Goal: Task Accomplishment & Management: Manage account settings

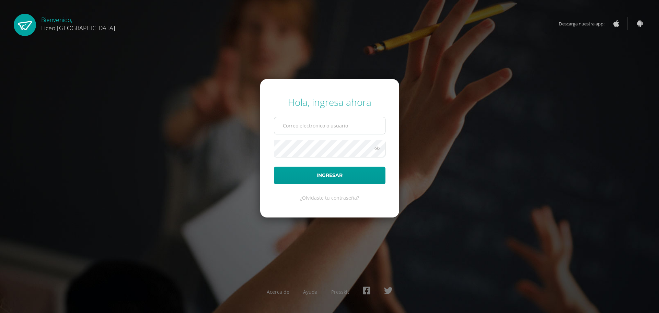
click at [292, 124] on input "text" at bounding box center [329, 125] width 111 height 17
type input "20192270"
click at [339, 176] on button "Ingresar" at bounding box center [330, 174] width 112 height 17
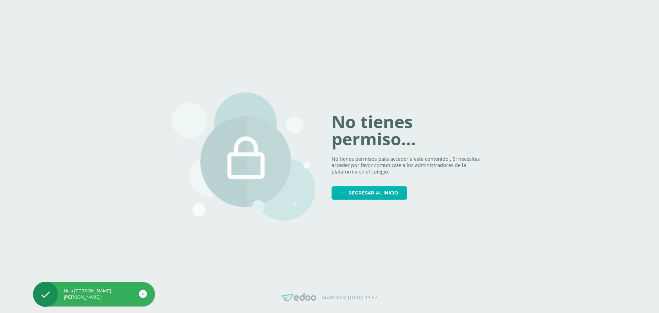
click at [357, 196] on span "Regresar al inicio" at bounding box center [373, 192] width 50 height 13
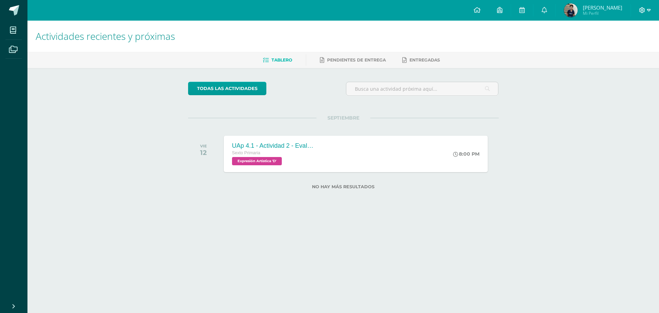
click at [645, 10] on icon at bounding box center [642, 10] width 6 height 6
click at [625, 48] on span "Cerrar sesión" at bounding box center [626, 47] width 31 height 7
